Goal: Navigation & Orientation: Find specific page/section

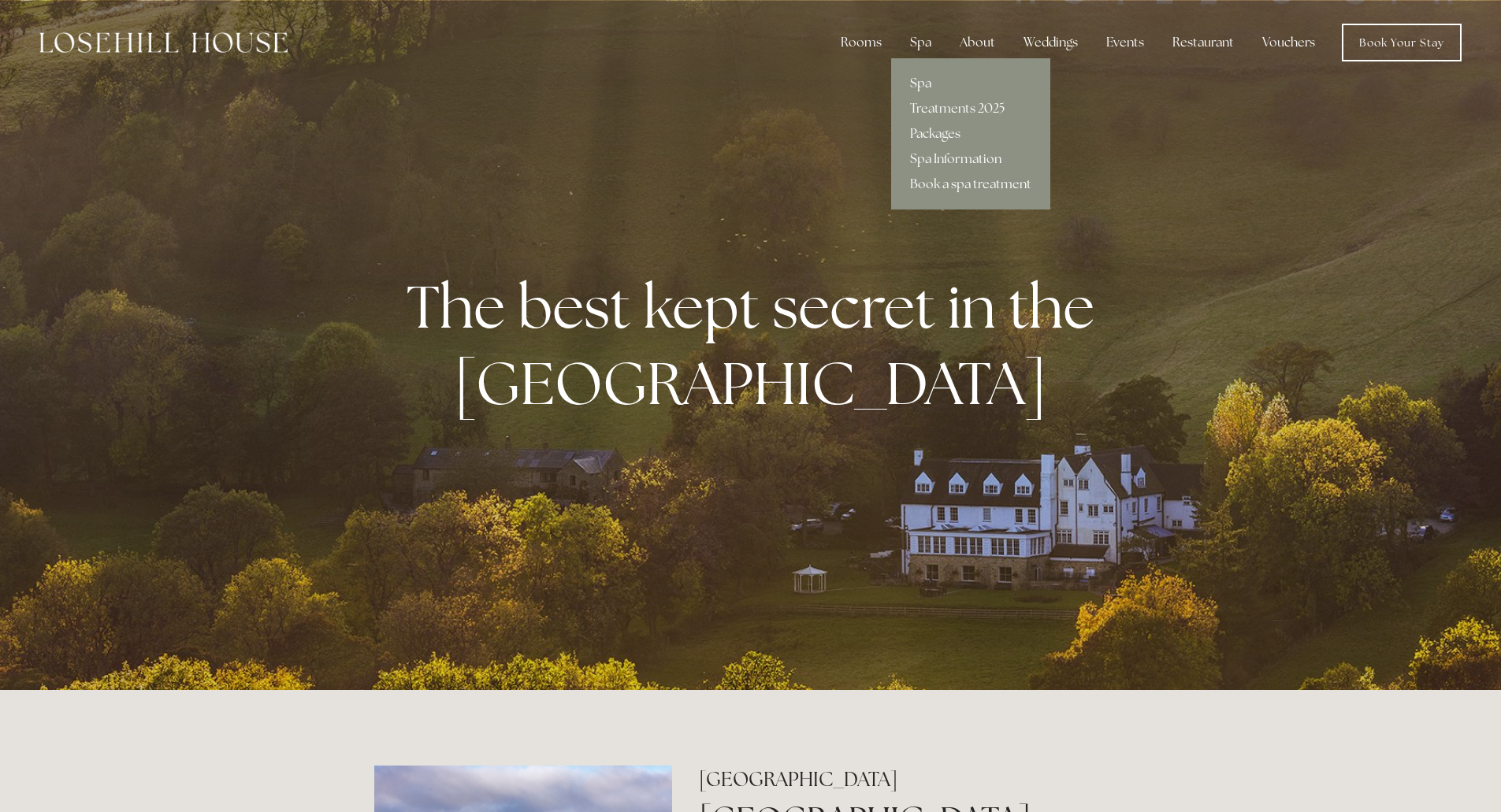
click at [923, 76] on link "Spa" at bounding box center [970, 83] width 159 height 25
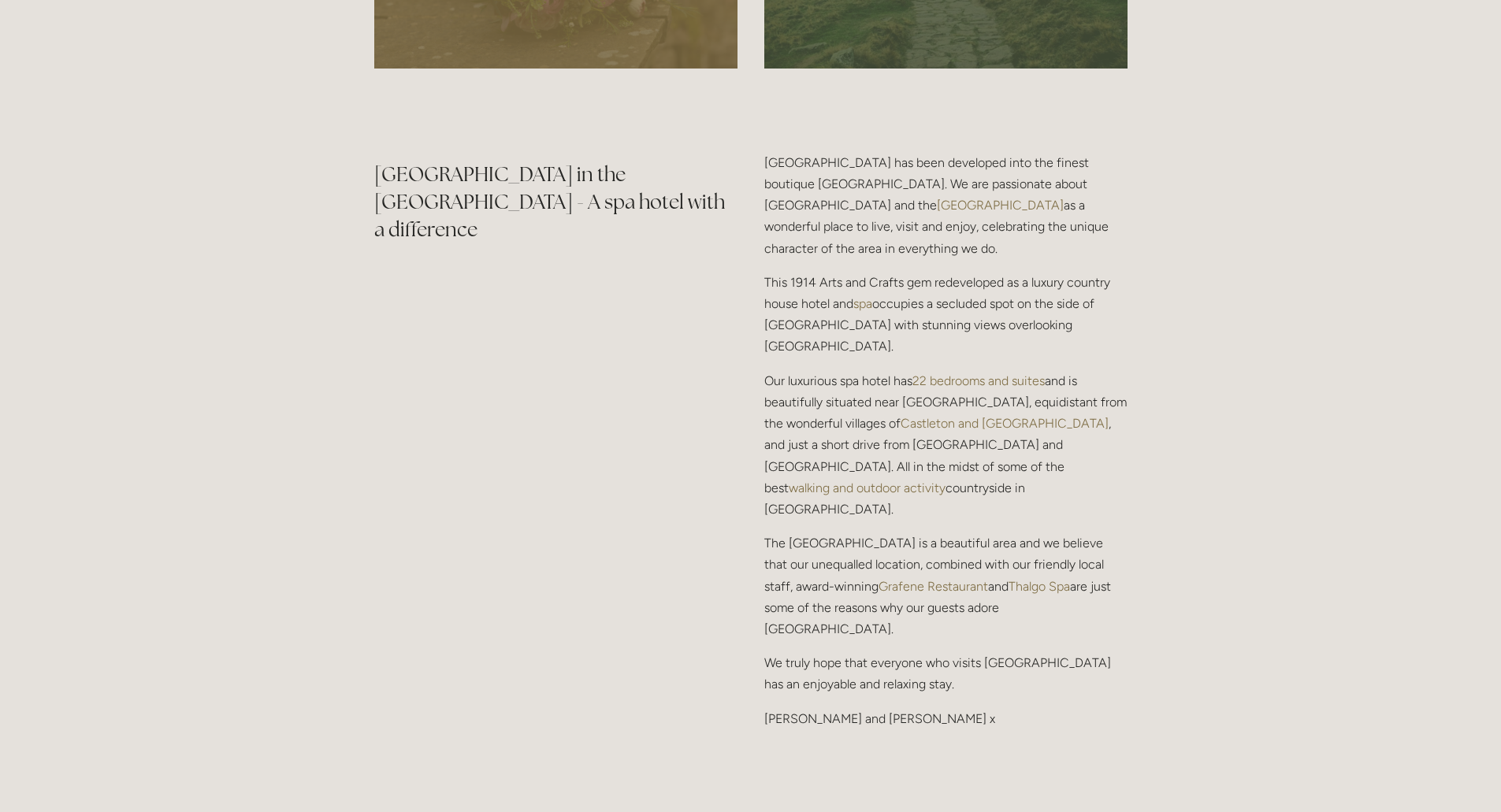
scroll to position [1417, 0]
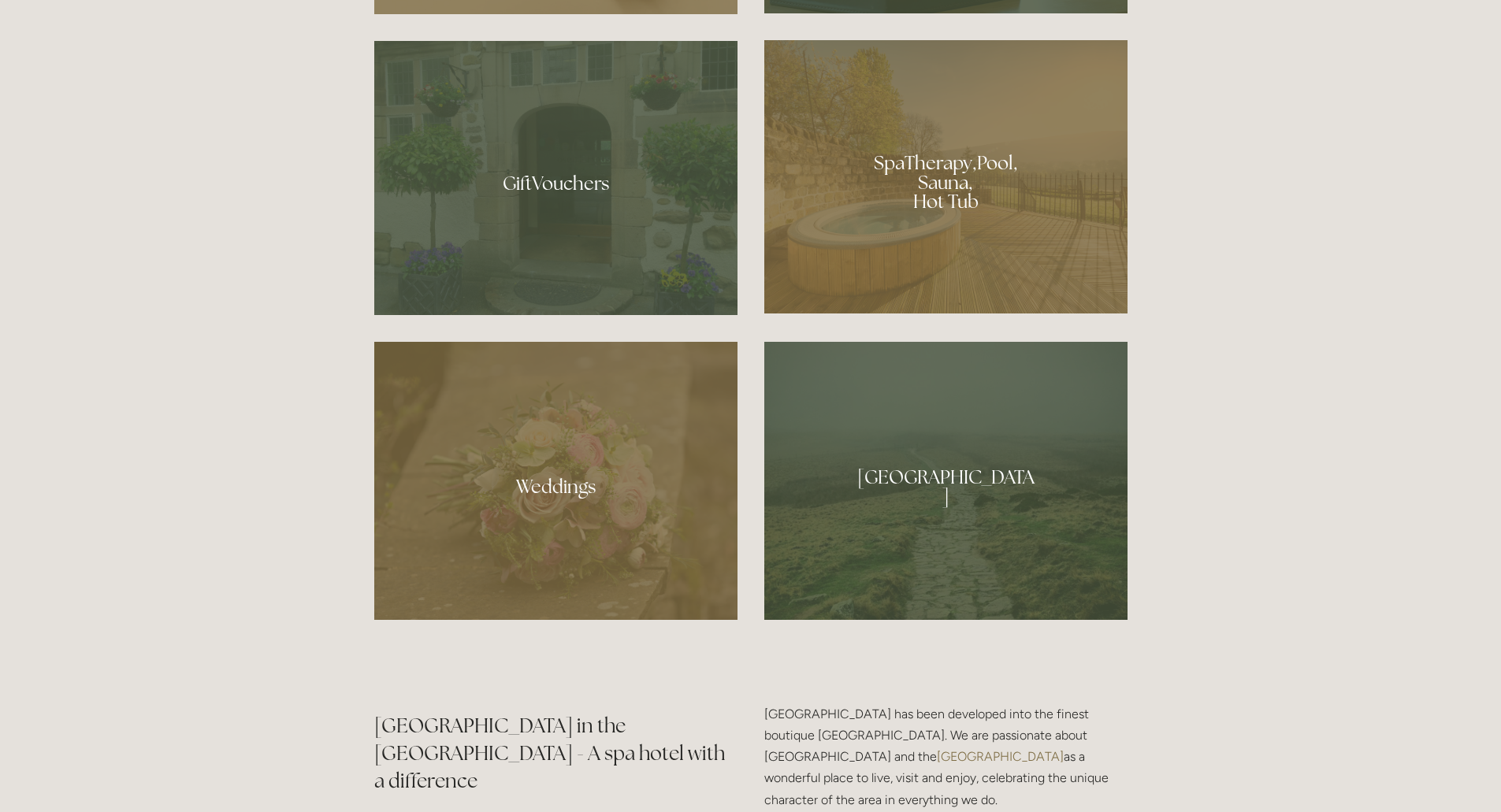
click at [1047, 472] on div at bounding box center [946, 481] width 363 height 278
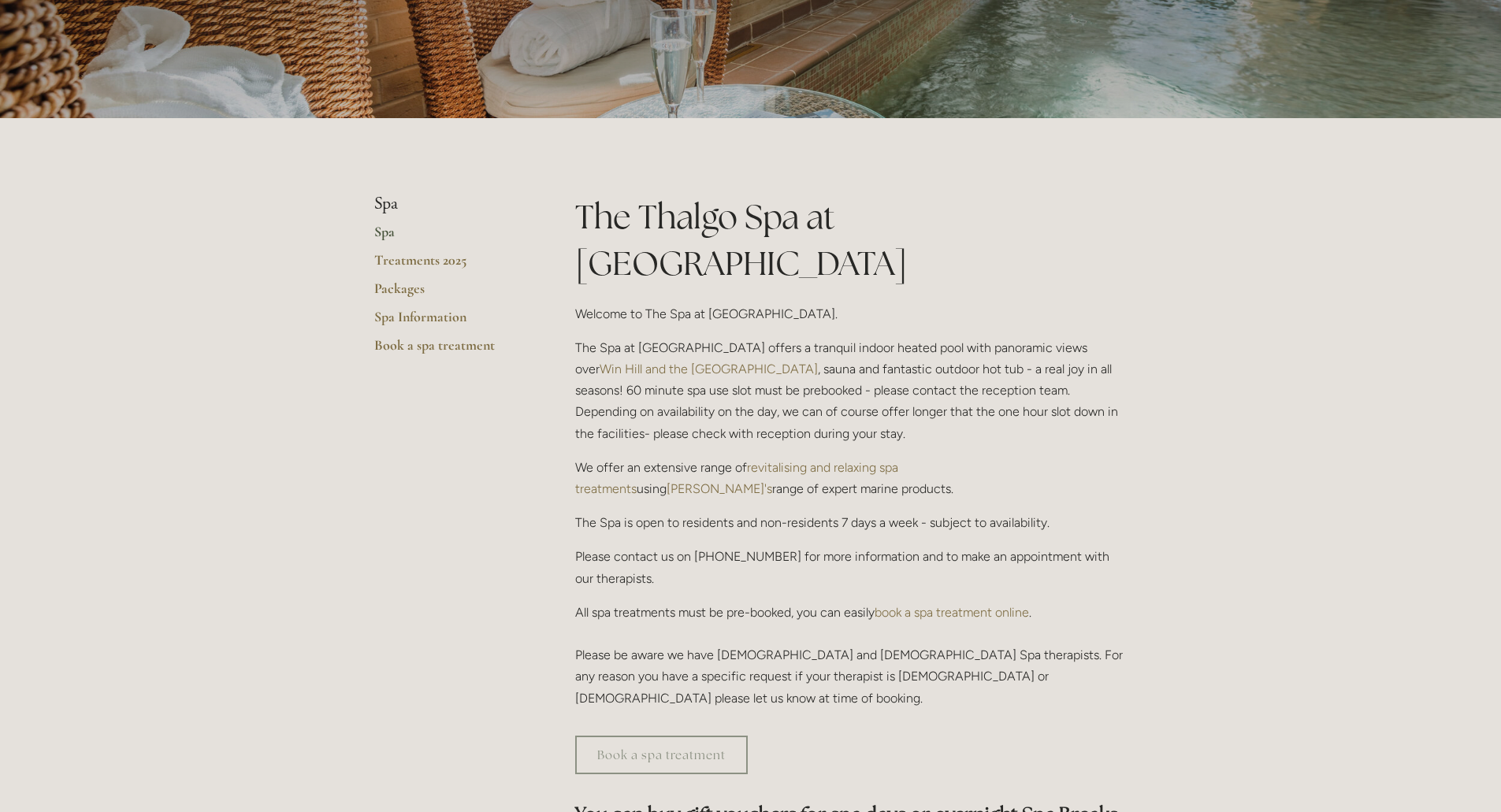
scroll to position [236, 0]
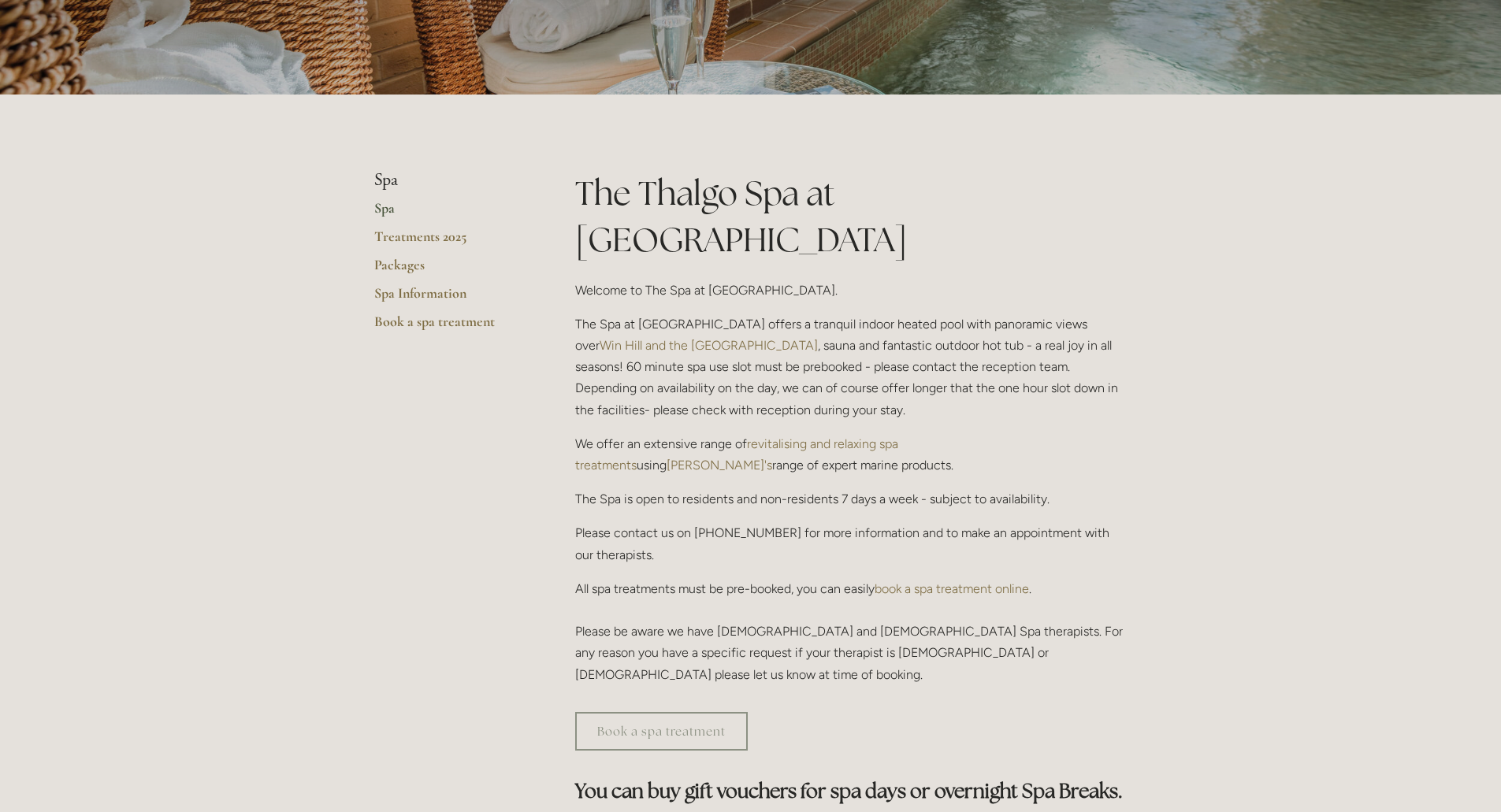
click at [387, 213] on link "Spa" at bounding box center [449, 213] width 151 height 29
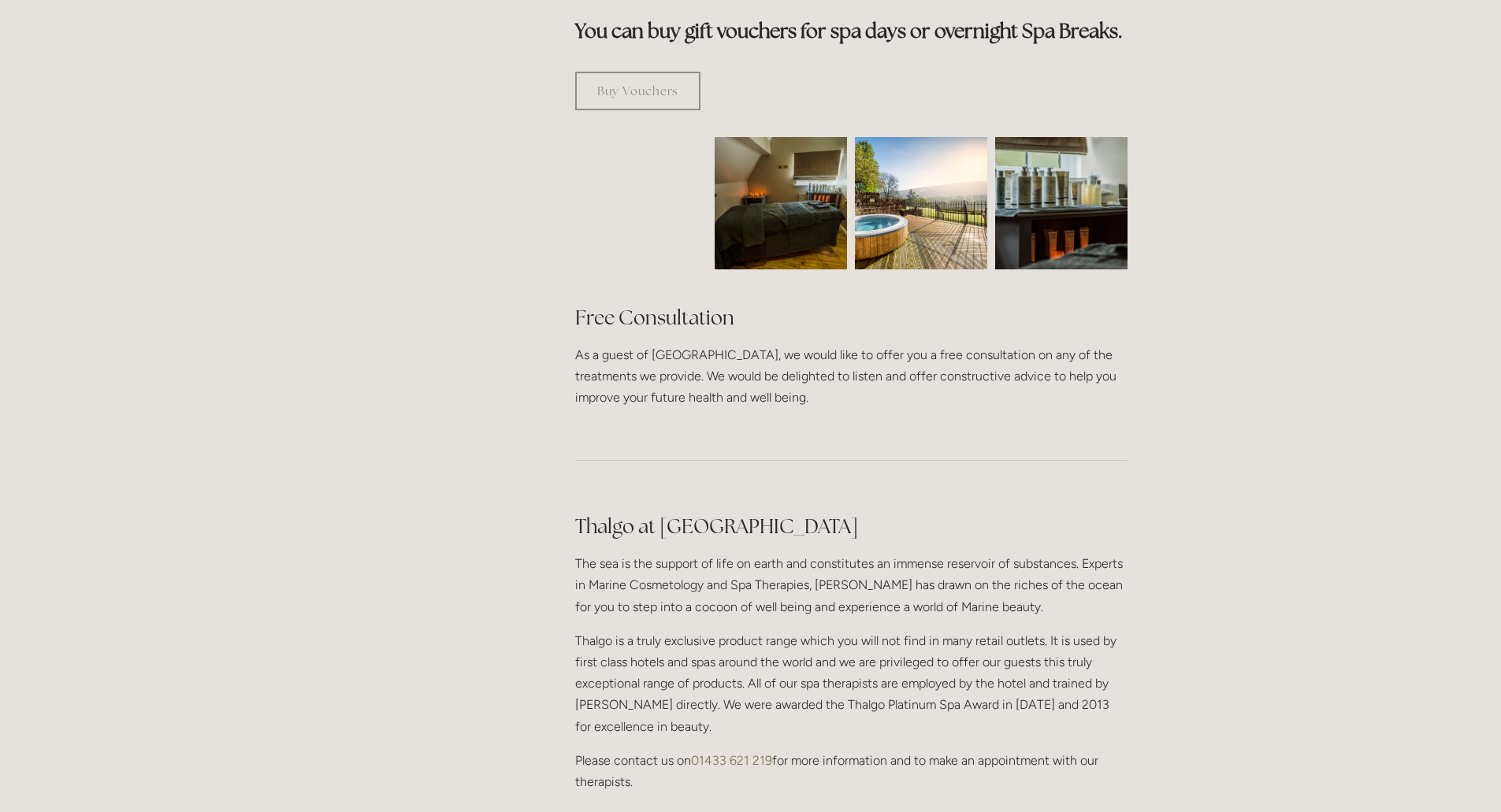
scroll to position [1260, 0]
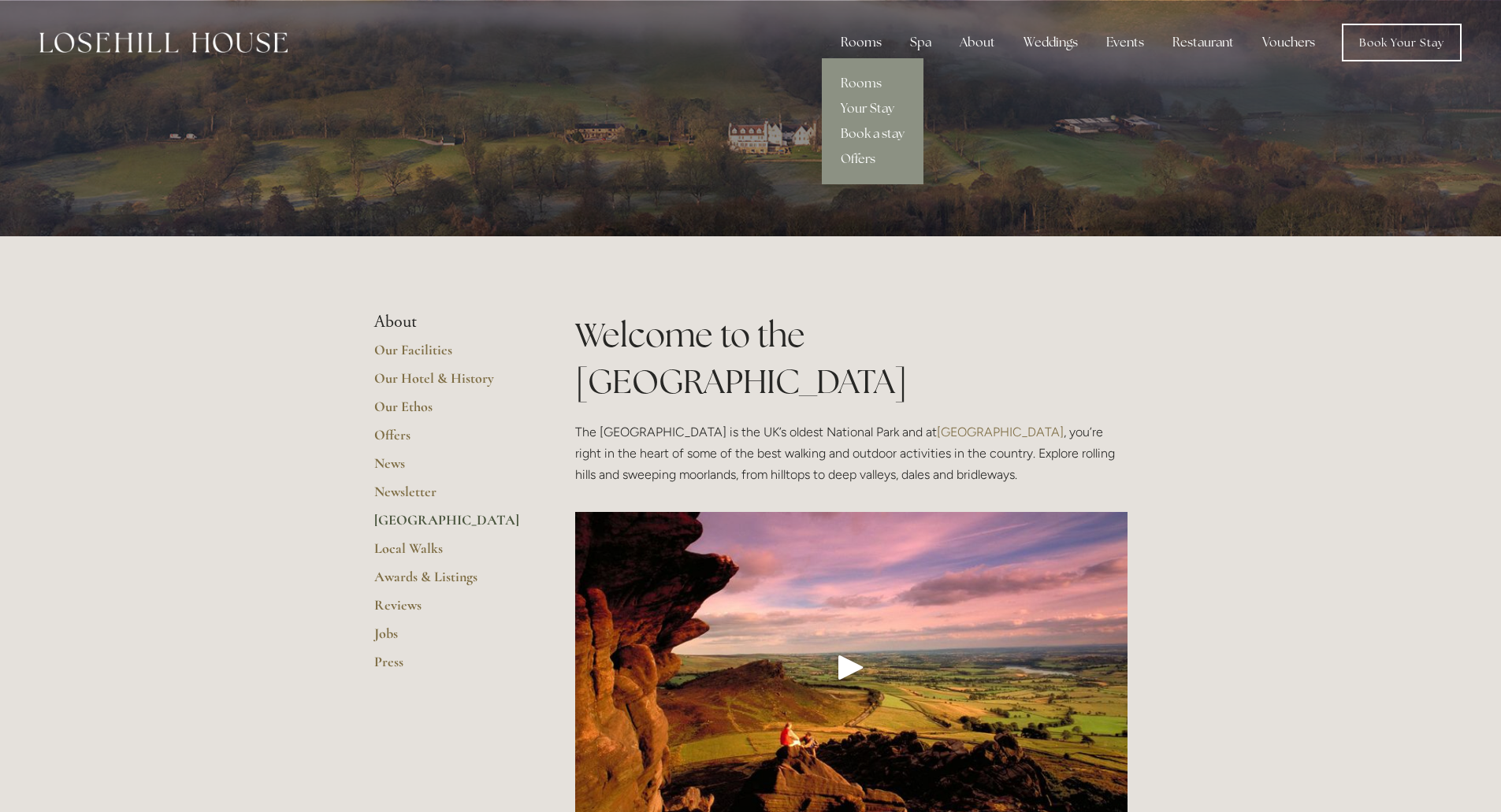
click at [848, 43] on div "Rooms" at bounding box center [861, 42] width 66 height 32
